Goal: Contribute content: Add original content to the website for others to see

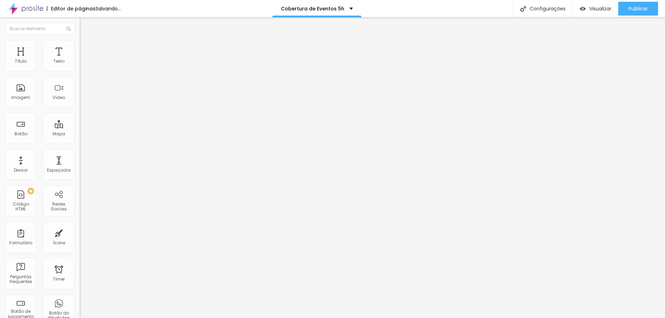
click at [80, 60] on span "Trocar imagem" at bounding box center [99, 57] width 38 height 6
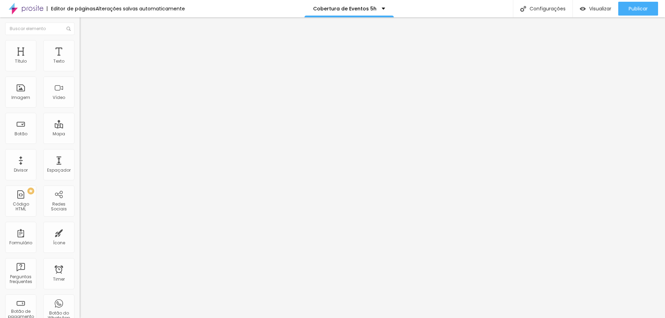
click at [80, 60] on span "Trocar imagem" at bounding box center [99, 57] width 38 height 6
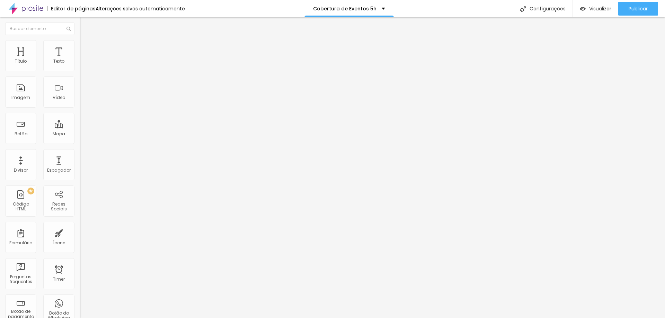
click at [80, 60] on span "Trocar imagem" at bounding box center [99, 57] width 38 height 6
